Goal: Use online tool/utility: Utilize a website feature to perform a specific function

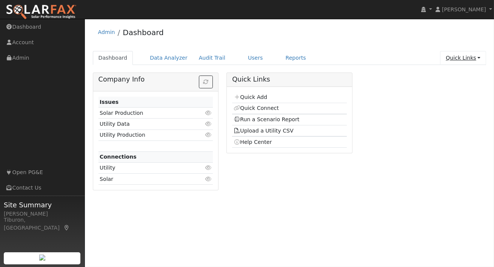
click at [466, 58] on link "Quick Links" at bounding box center [463, 58] width 46 height 14
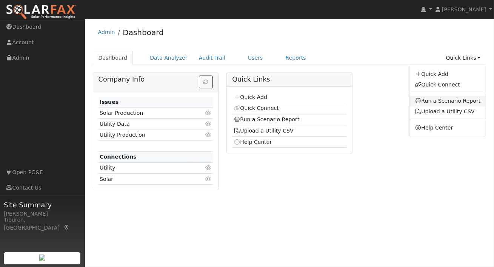
click at [456, 98] on link "Run a Scenario Report" at bounding box center [448, 101] width 77 height 11
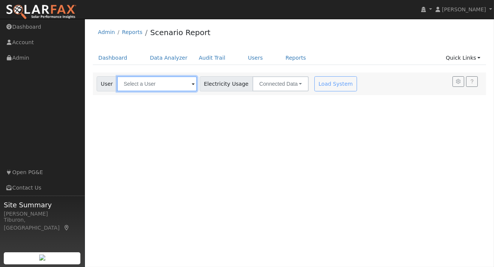
click at [151, 83] on input "text" at bounding box center [157, 83] width 80 height 15
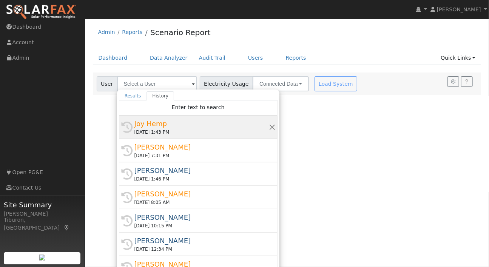
click at [152, 127] on div "Joy Hemp" at bounding box center [201, 124] width 134 height 10
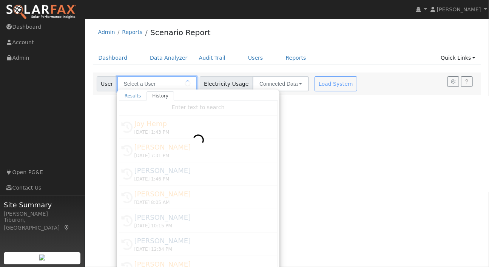
type input "Joy Hemp"
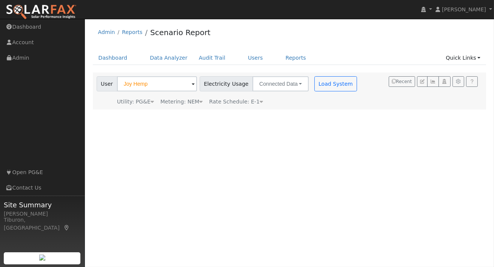
click at [199, 99] on icon at bounding box center [200, 101] width 3 height 5
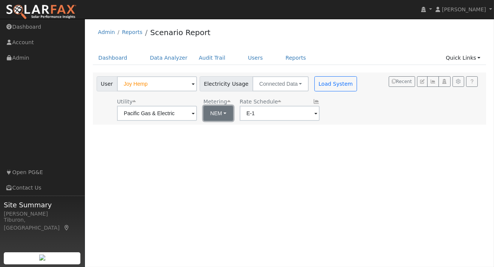
click at [212, 117] on button "NEM" at bounding box center [219, 113] width 30 height 15
click at [211, 141] on link "NBT" at bounding box center [221, 141] width 53 height 11
type input "E-ELEC"
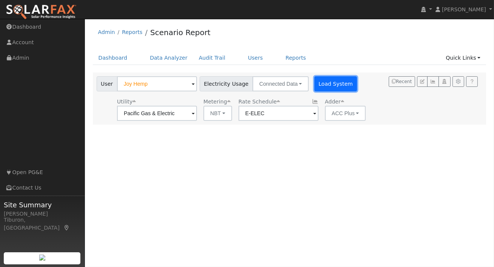
click at [323, 87] on button "Load System" at bounding box center [336, 83] width 43 height 15
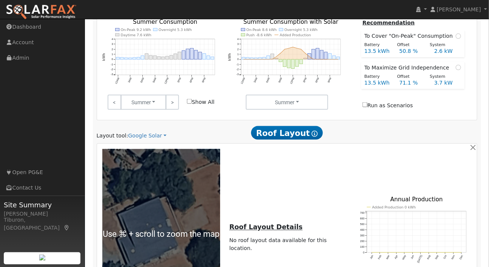
scroll to position [330, 0]
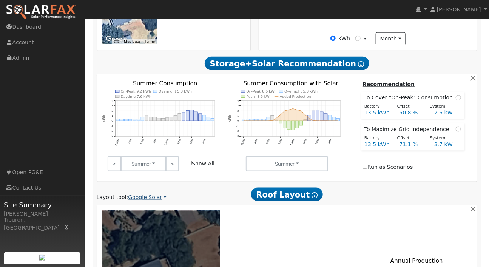
click at [148, 193] on link "Google Solar" at bounding box center [147, 197] width 39 height 8
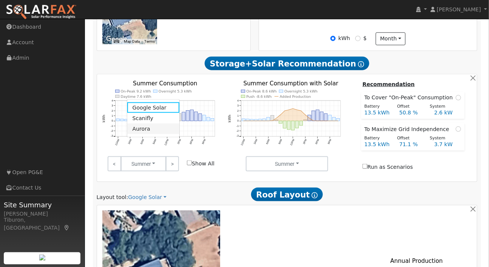
click at [145, 125] on link "Aurora" at bounding box center [153, 129] width 53 height 11
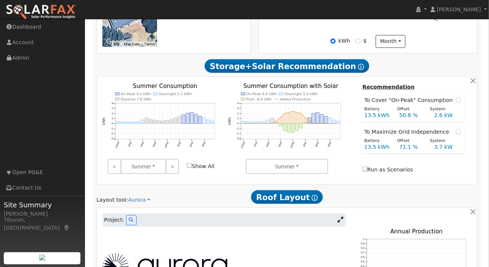
click at [221, 253] on img at bounding box center [164, 266] width 125 height 26
click at [232, 229] on div at bounding box center [224, 267] width 252 height 76
click at [269, 253] on div at bounding box center [224, 266] width 252 height 26
click at [345, 253] on div at bounding box center [224, 266] width 252 height 26
drag, startPoint x: 281, startPoint y: 165, endPoint x: 249, endPoint y: 168, distance: 32.0
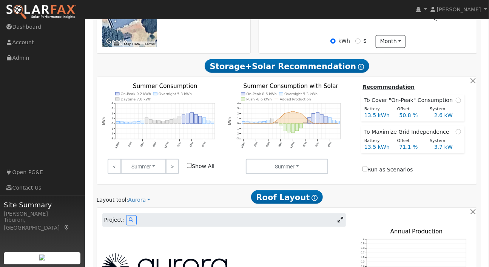
click at [281, 253] on div at bounding box center [224, 266] width 252 height 26
click at [215, 253] on img at bounding box center [164, 266] width 125 height 26
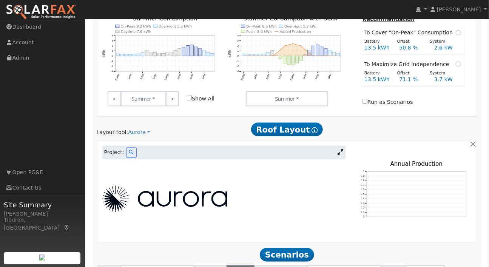
scroll to position [332, 0]
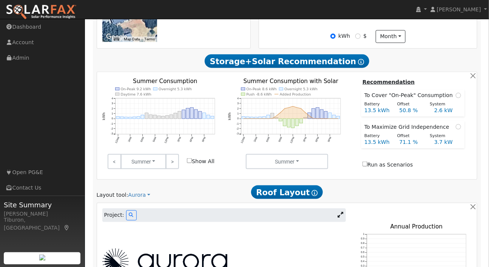
click at [217, 224] on div at bounding box center [224, 262] width 252 height 76
click at [216, 249] on img at bounding box center [164, 262] width 125 height 26
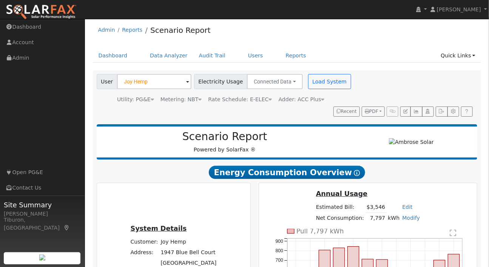
scroll to position [3, 0]
click at [167, 55] on link "Data Analyzer" at bounding box center [168, 55] width 49 height 14
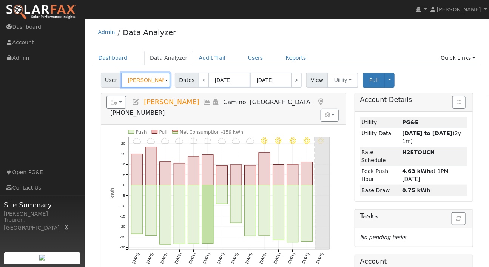
drag, startPoint x: 156, startPoint y: 83, endPoint x: 119, endPoint y: 80, distance: 37.5
click at [119, 80] on div "User [PERSON_NAME]" at bounding box center [136, 80] width 71 height 15
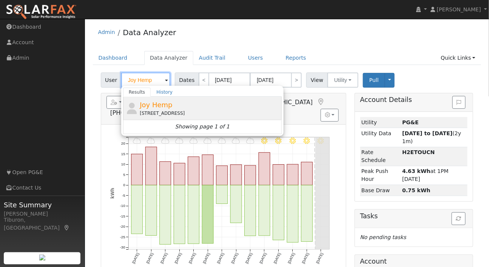
type input "Joy Hemp"
click at [161, 108] on span "Joy Hemp" at bounding box center [156, 105] width 32 height 8
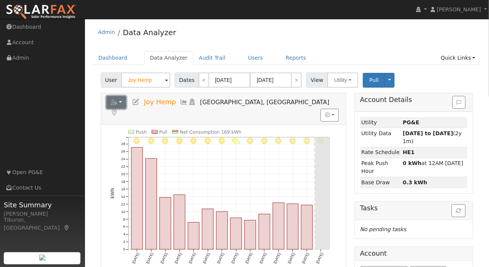
click at [117, 102] on icon "button" at bounding box center [114, 102] width 7 height 5
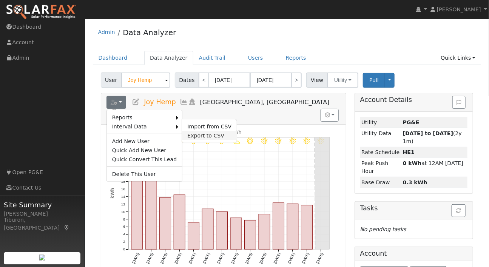
click at [205, 134] on link "Export to CSV" at bounding box center [209, 135] width 55 height 9
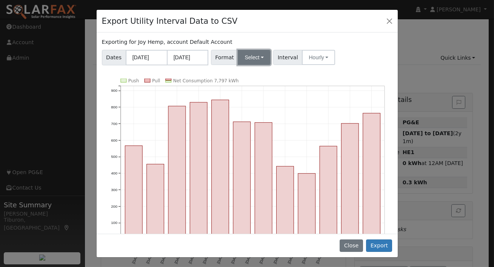
click at [247, 60] on button "Select" at bounding box center [254, 57] width 33 height 15
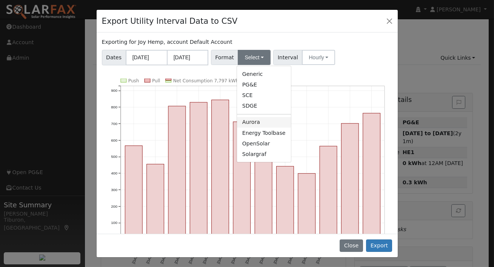
click at [248, 122] on link "Aurora" at bounding box center [264, 122] width 54 height 11
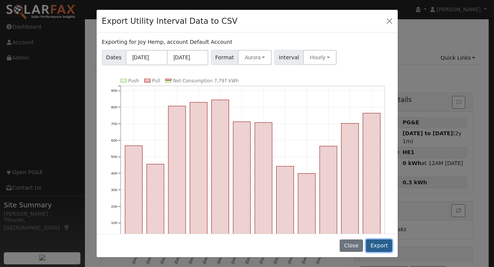
click at [377, 241] on button "Export" at bounding box center [379, 245] width 26 height 13
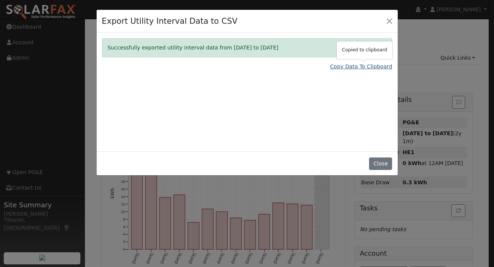
click at [363, 68] on link "Copy Data To Clipboard" at bounding box center [361, 67] width 62 height 8
click at [380, 165] on button "Close" at bounding box center [380, 164] width 23 height 13
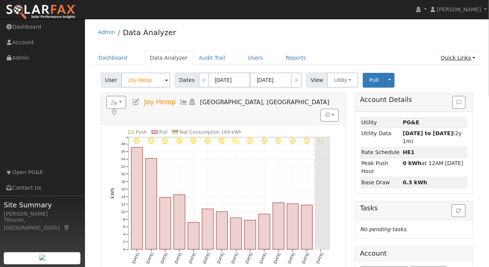
click at [462, 58] on link "Quick Links" at bounding box center [458, 58] width 46 height 14
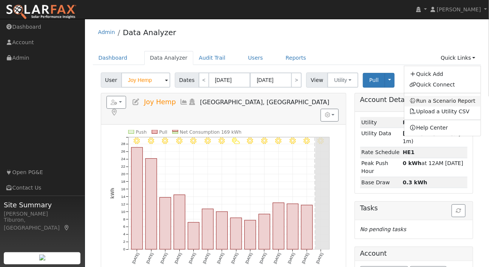
click at [433, 102] on link "Run a Scenario Report" at bounding box center [443, 101] width 77 height 11
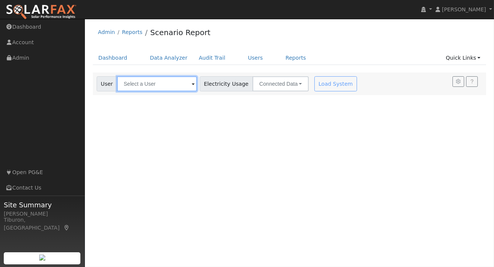
click at [158, 88] on input "text" at bounding box center [157, 83] width 80 height 15
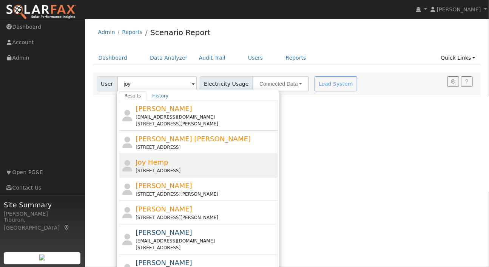
click at [174, 168] on div "[STREET_ADDRESS]" at bounding box center [206, 170] width 140 height 7
type input "Joy Hemp"
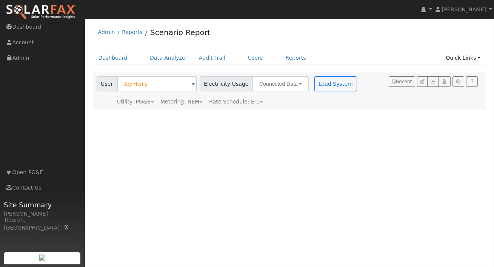
click at [190, 101] on div "Metering: NEM" at bounding box center [182, 102] width 42 height 8
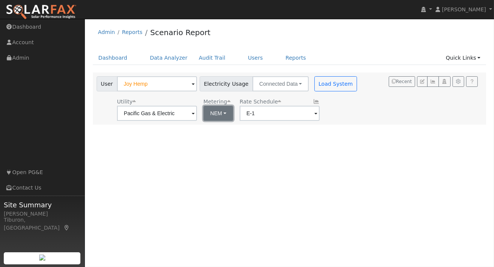
click at [209, 113] on button "NEM" at bounding box center [219, 113] width 30 height 15
click at [207, 139] on link "NBT" at bounding box center [221, 141] width 53 height 11
type input "E-ELEC"
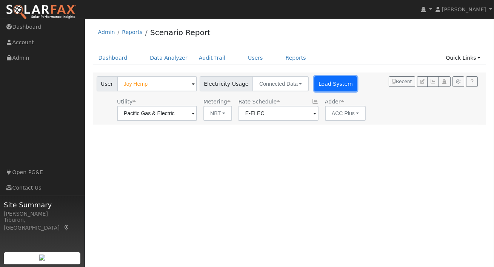
click at [317, 82] on button "Load System" at bounding box center [336, 83] width 43 height 15
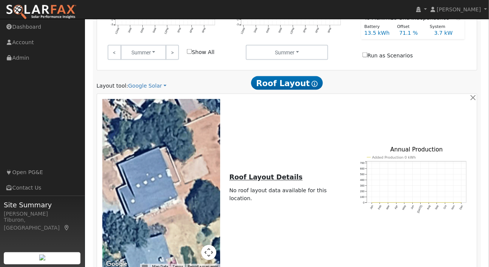
scroll to position [474, 0]
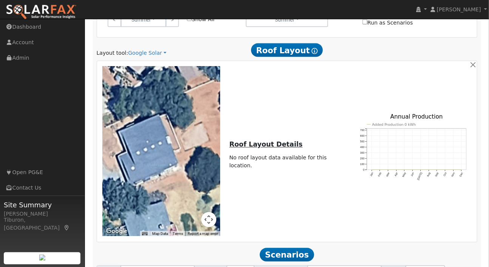
drag, startPoint x: 329, startPoint y: 212, endPoint x: 321, endPoint y: 215, distance: 7.9
drag, startPoint x: 332, startPoint y: 210, endPoint x: 323, endPoint y: 211, distance: 9.9
type input "162"
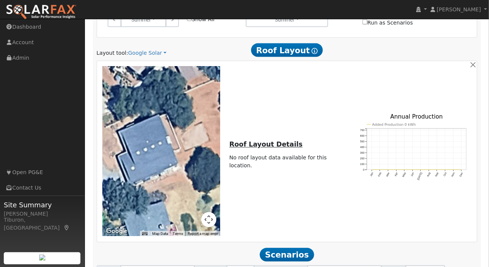
drag, startPoint x: 422, startPoint y: 234, endPoint x: 404, endPoint y: 235, distance: 17.8
drag, startPoint x: 411, startPoint y: 204, endPoint x: 405, endPoint y: 206, distance: 6.6
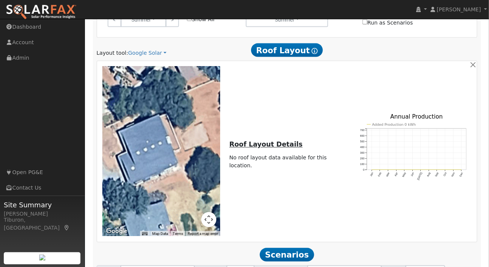
type input "8.4"
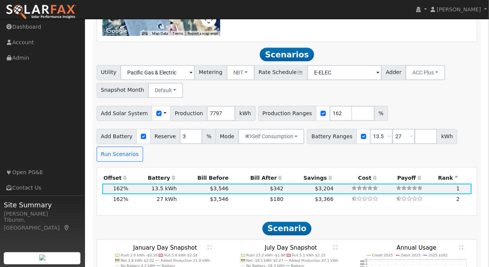
scroll to position [690, 0]
